Goal: Transaction & Acquisition: Purchase product/service

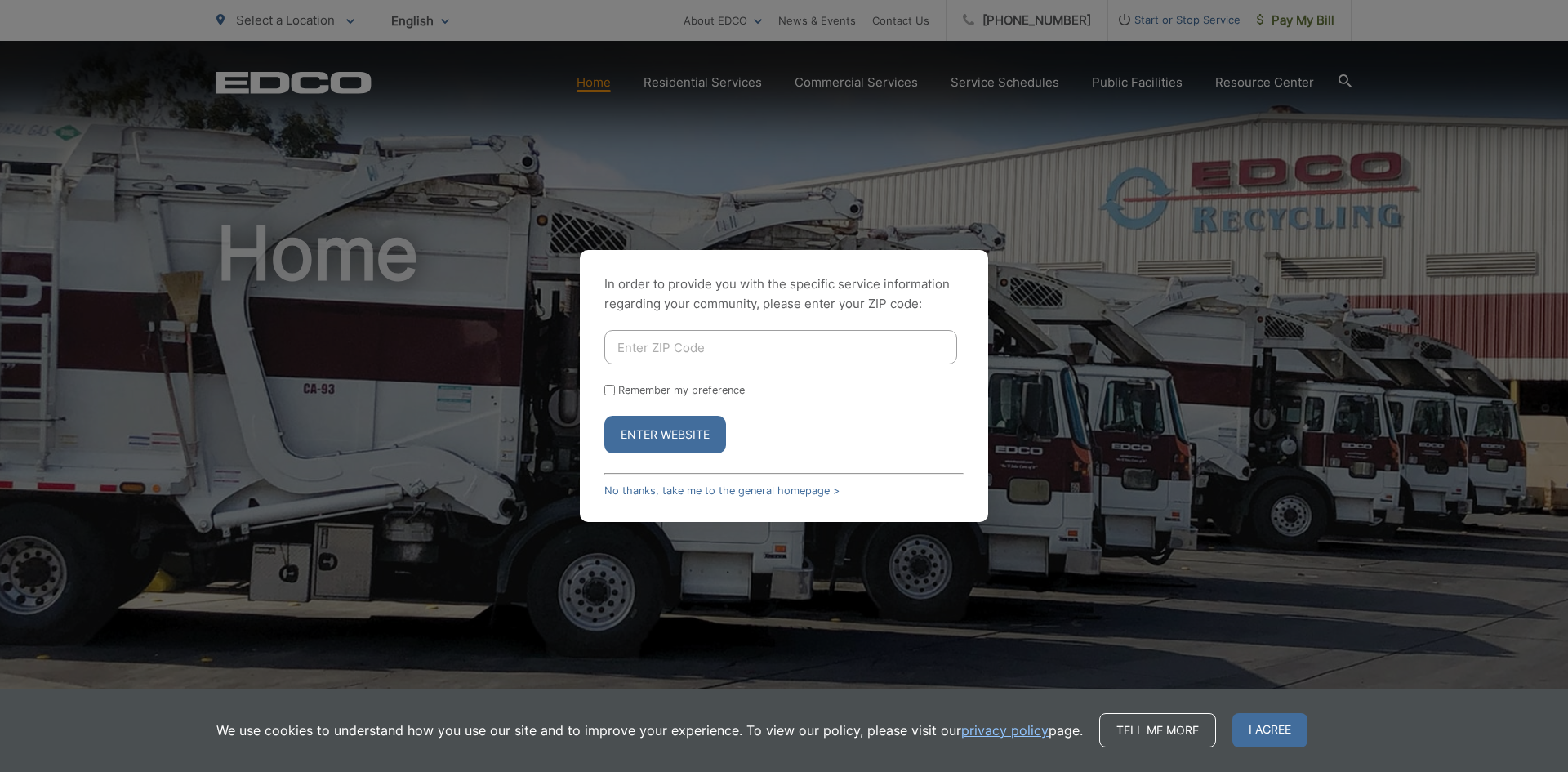
click at [684, 347] on input "Enter ZIP Code" at bounding box center [781, 347] width 353 height 35
type input "91942"
click at [701, 456] on div "In order to provide you with the specific service information regarding your co…" at bounding box center [784, 386] width 408 height 272
click at [699, 443] on button "Enter Website" at bounding box center [665, 434] width 122 height 37
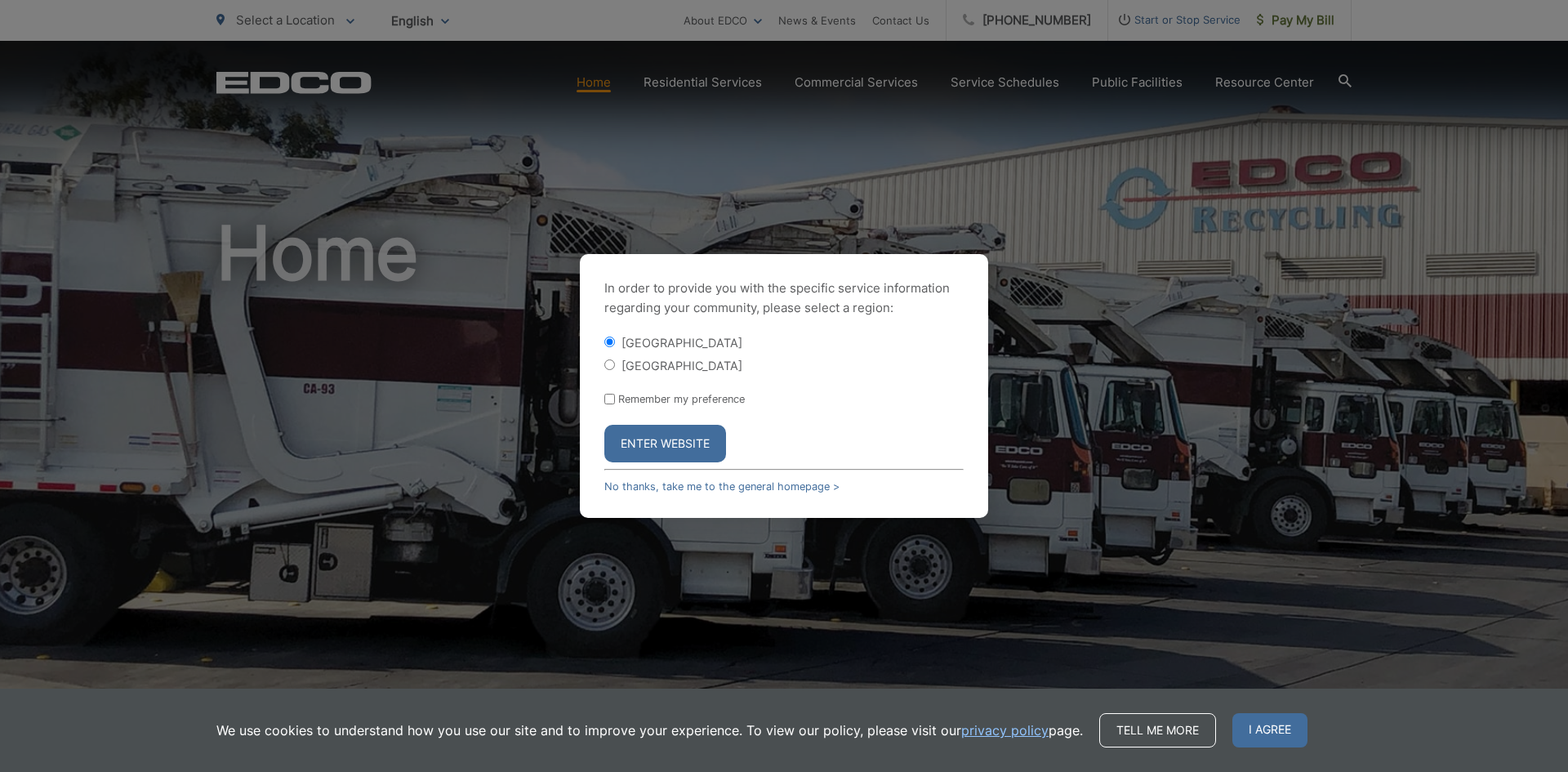
click at [687, 442] on button "Enter Website" at bounding box center [665, 443] width 122 height 37
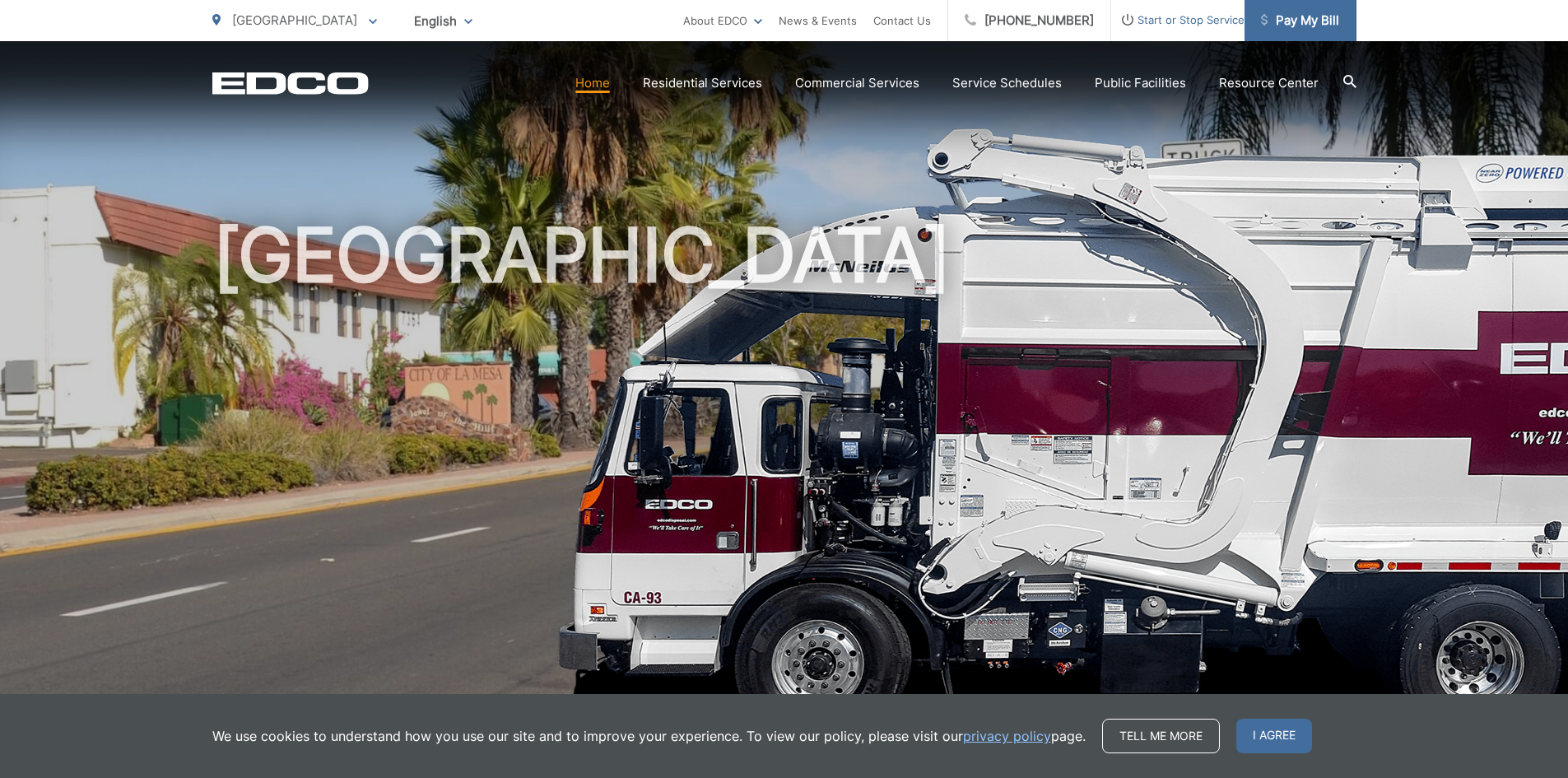
click at [1299, 22] on span "Pay My Bill" at bounding box center [1300, 20] width 78 height 20
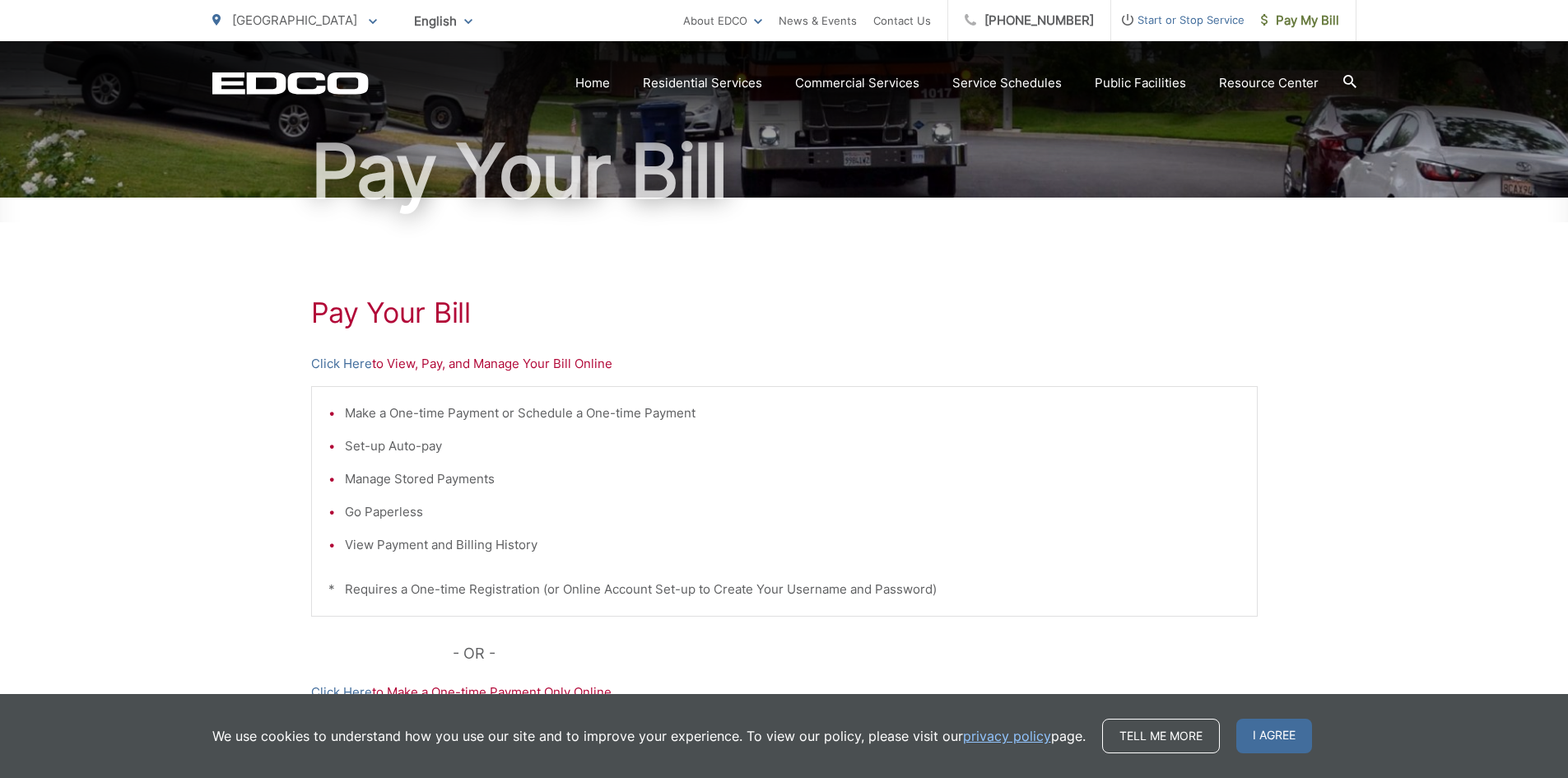
scroll to position [329, 0]
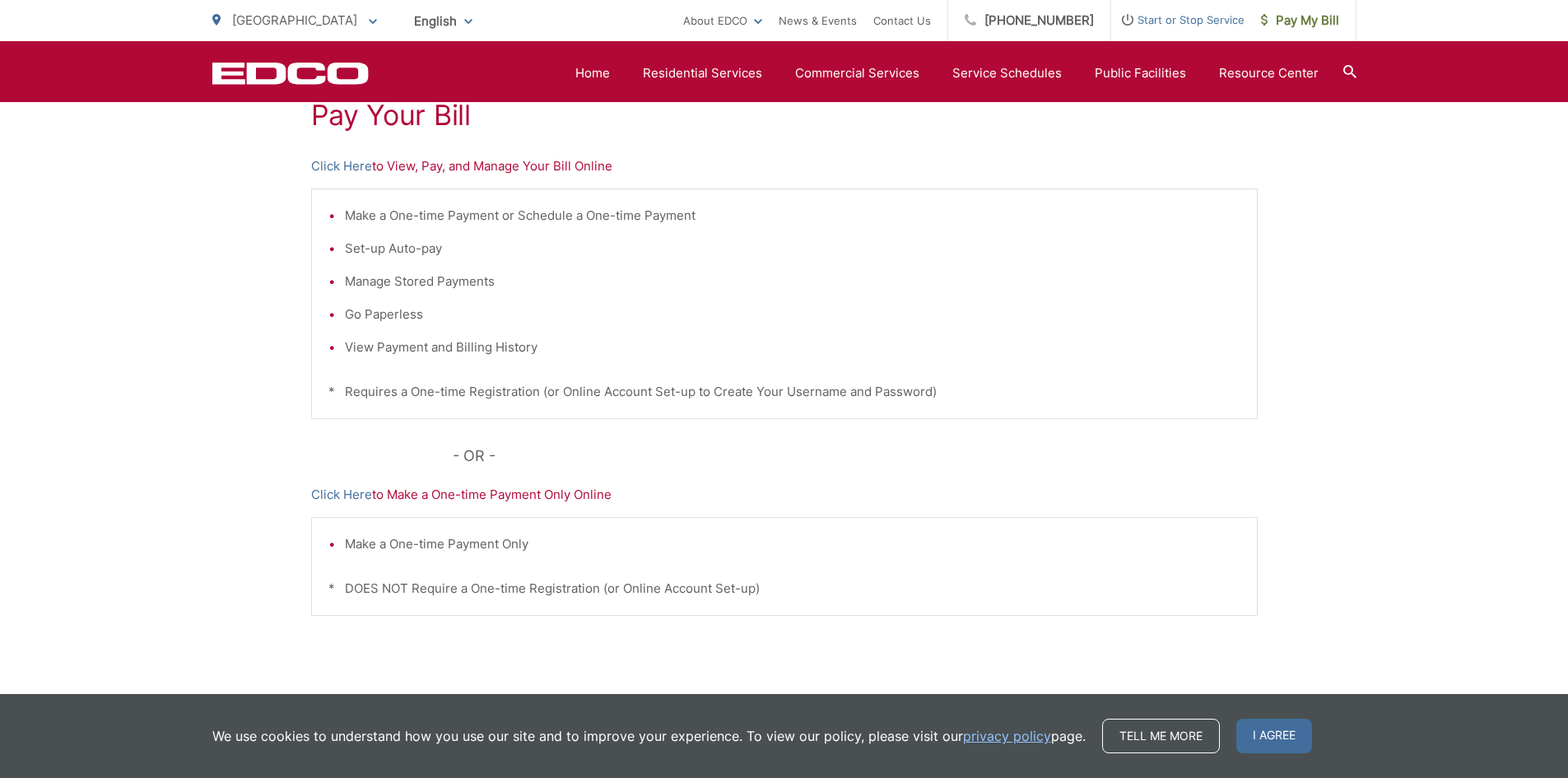
click at [358, 506] on div "Pay Your Bill Click Here to View, Pay, and Manage Your Bill Online Make a One-t…" at bounding box center [784, 369] width 946 height 739
click at [354, 502] on link "Click Here" at bounding box center [342, 495] width 61 height 20
click at [348, 168] on link "Click Here" at bounding box center [342, 166] width 61 height 20
